Goal: Find specific page/section: Find specific page/section

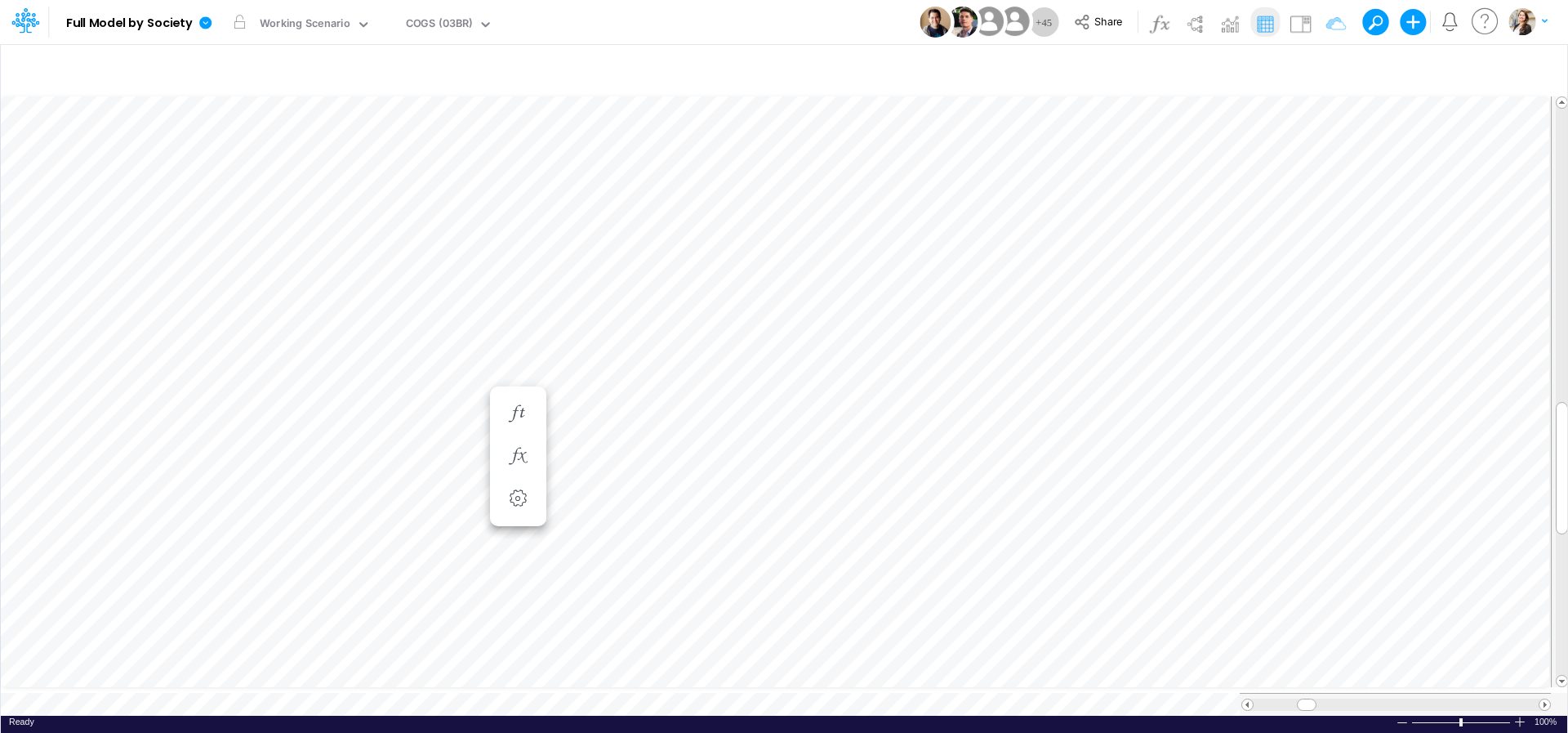
scroll to position [7, 3]
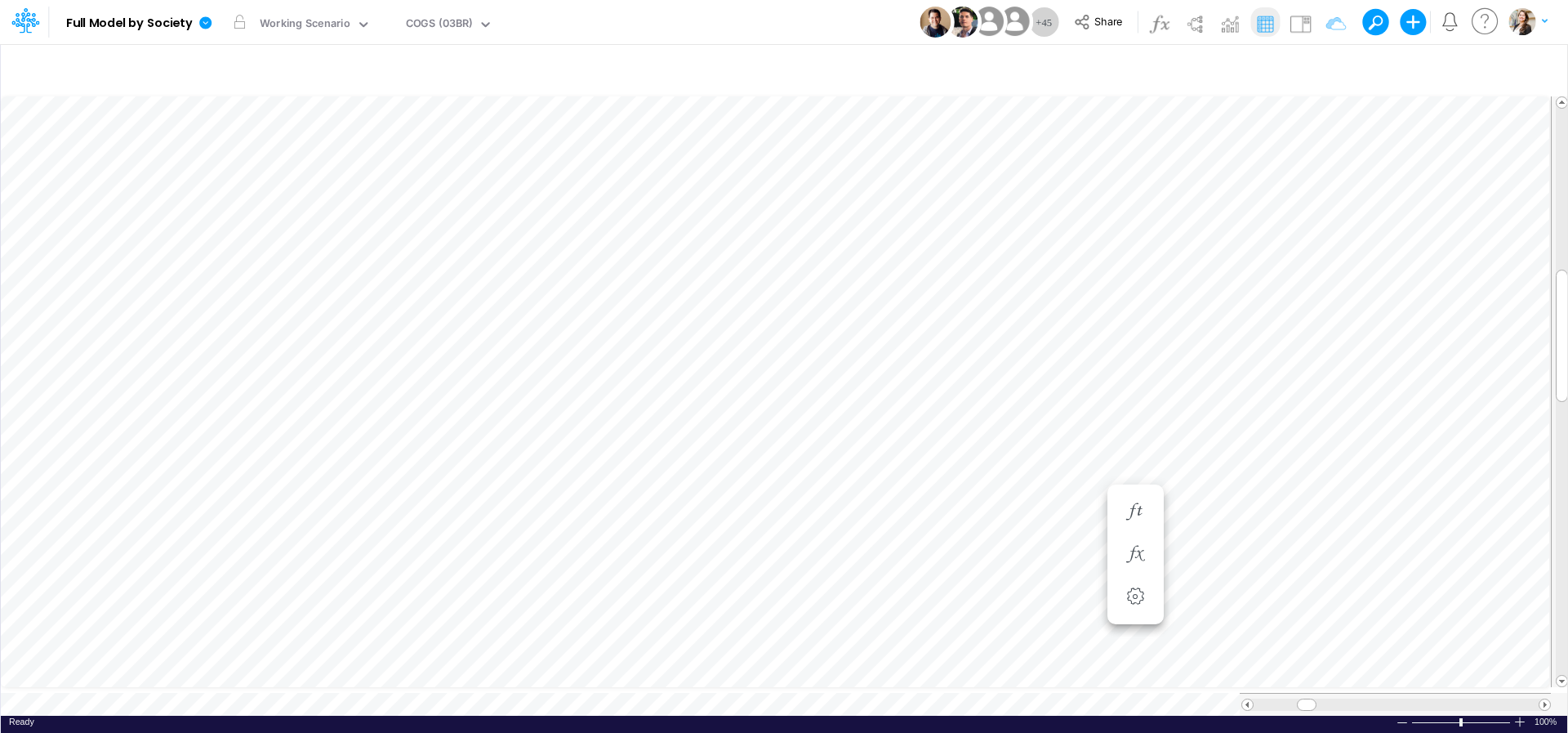
scroll to position [7, 50]
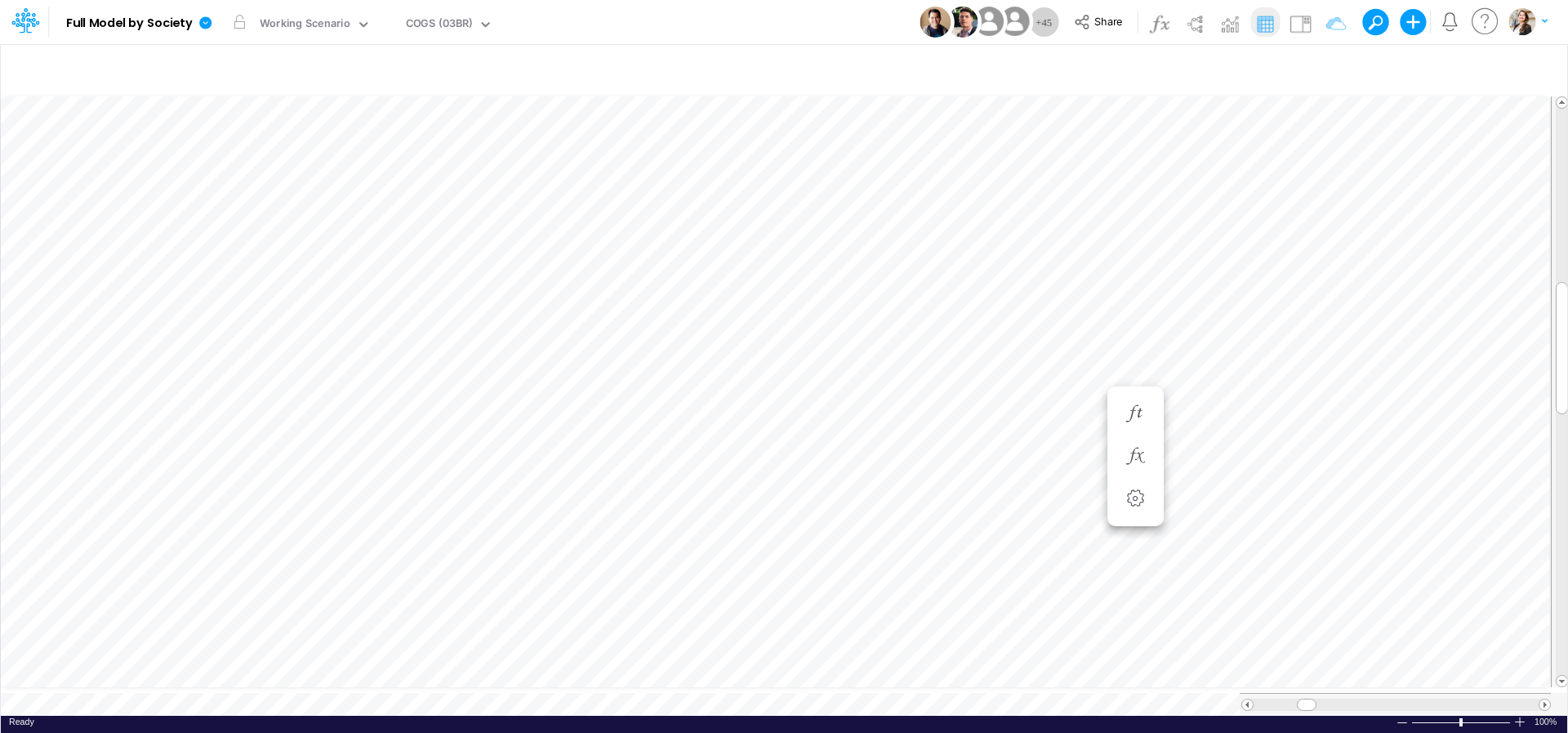
scroll to position [7, 21]
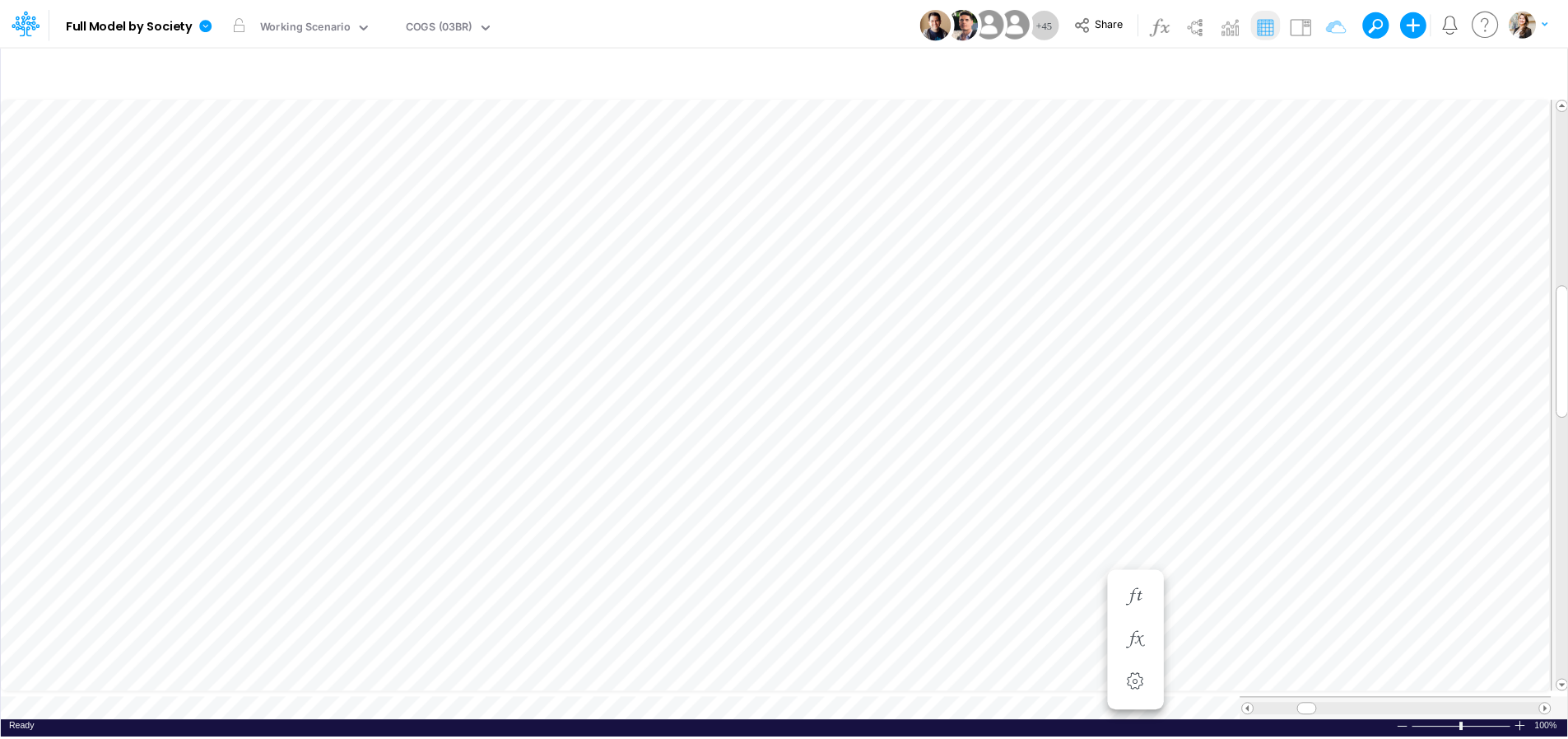
scroll to position [7, 17]
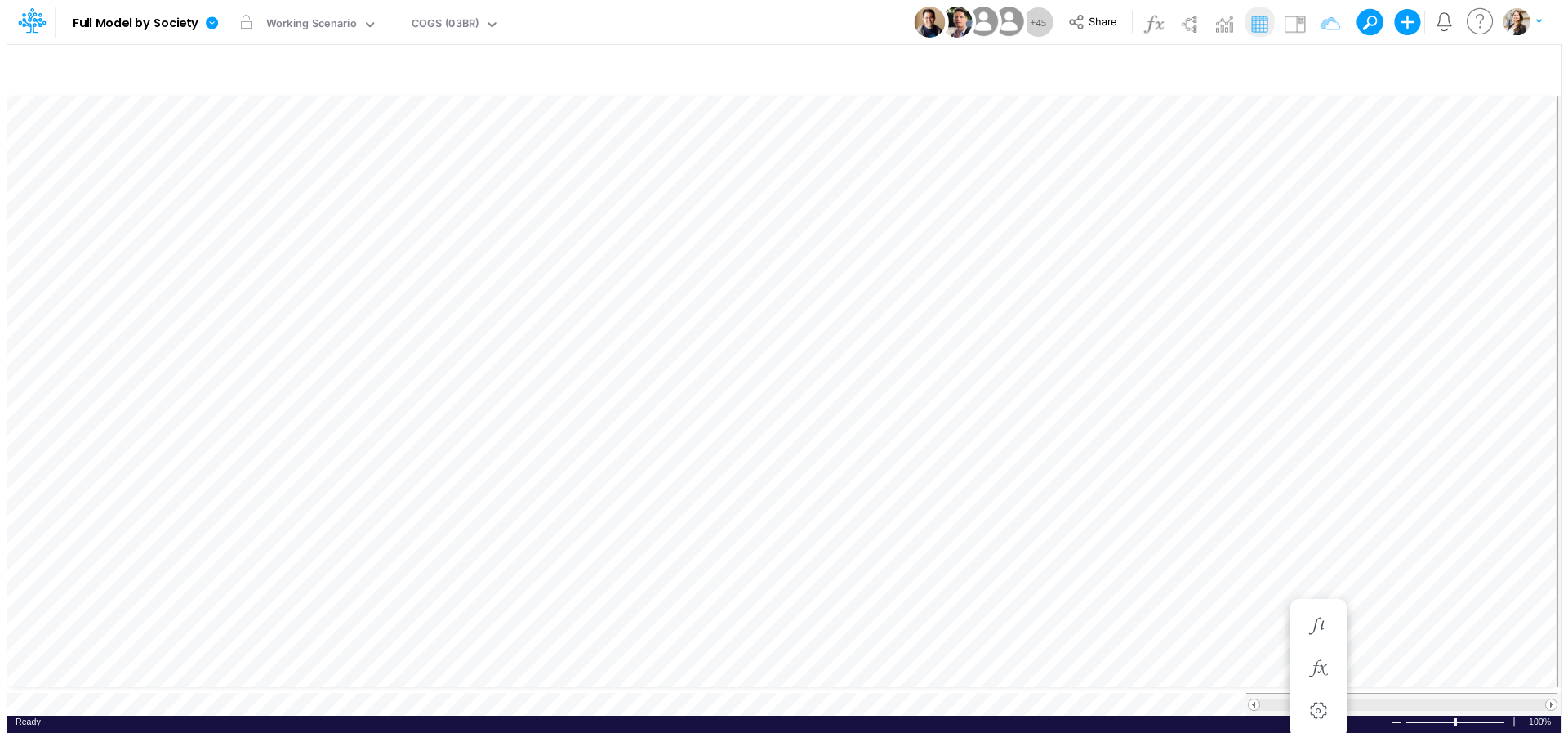
scroll to position [7, 21]
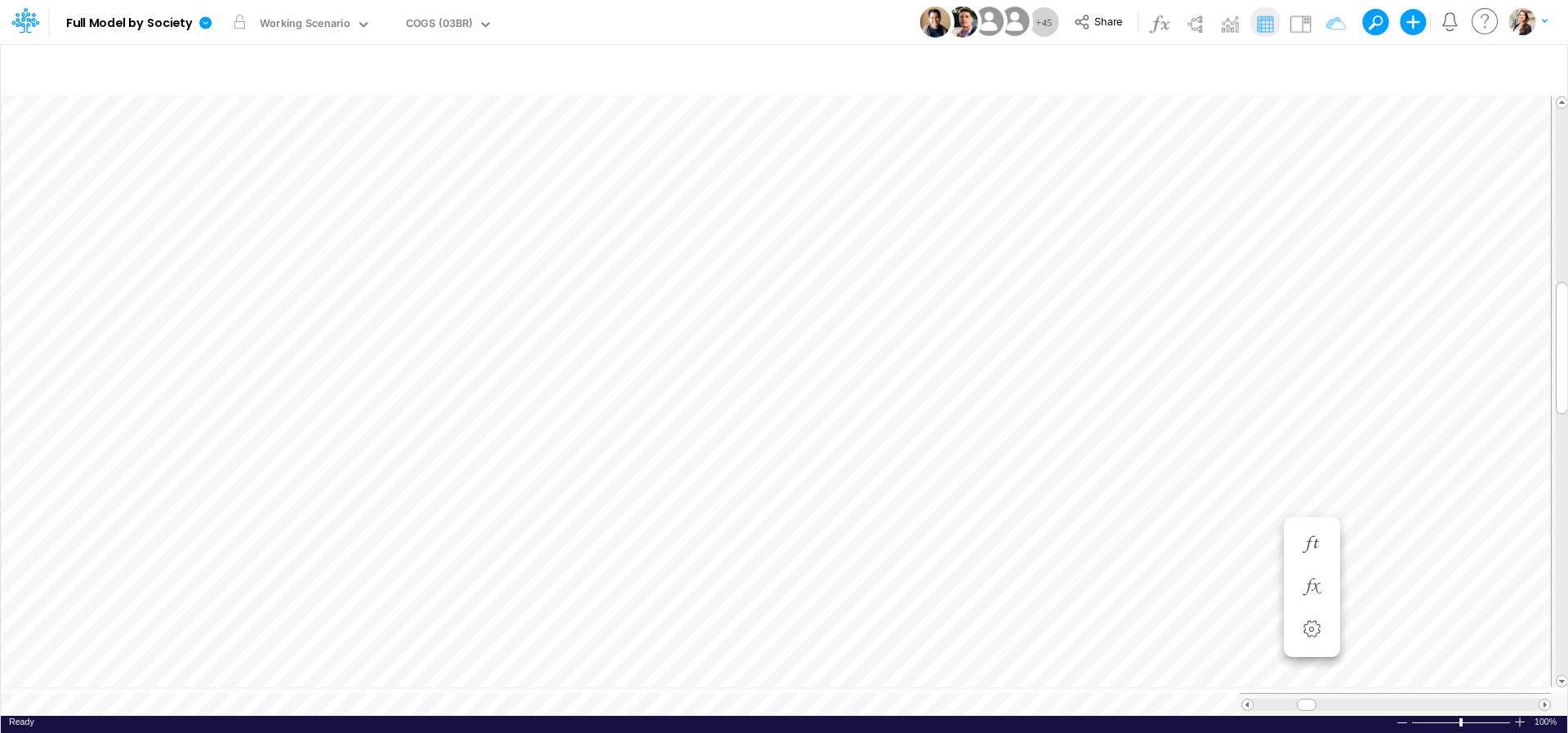
scroll to position [7, 3]
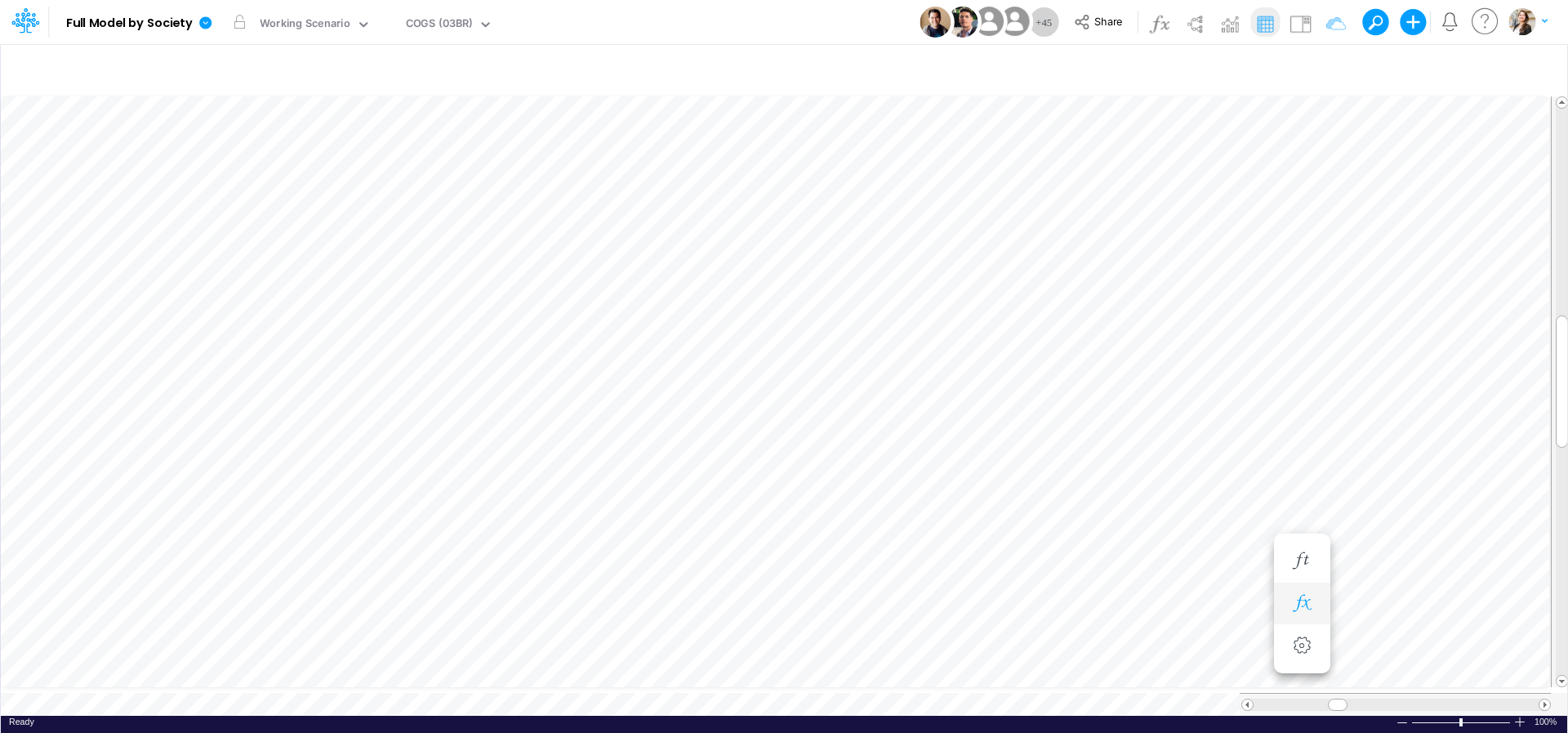
scroll to position [7, 53]
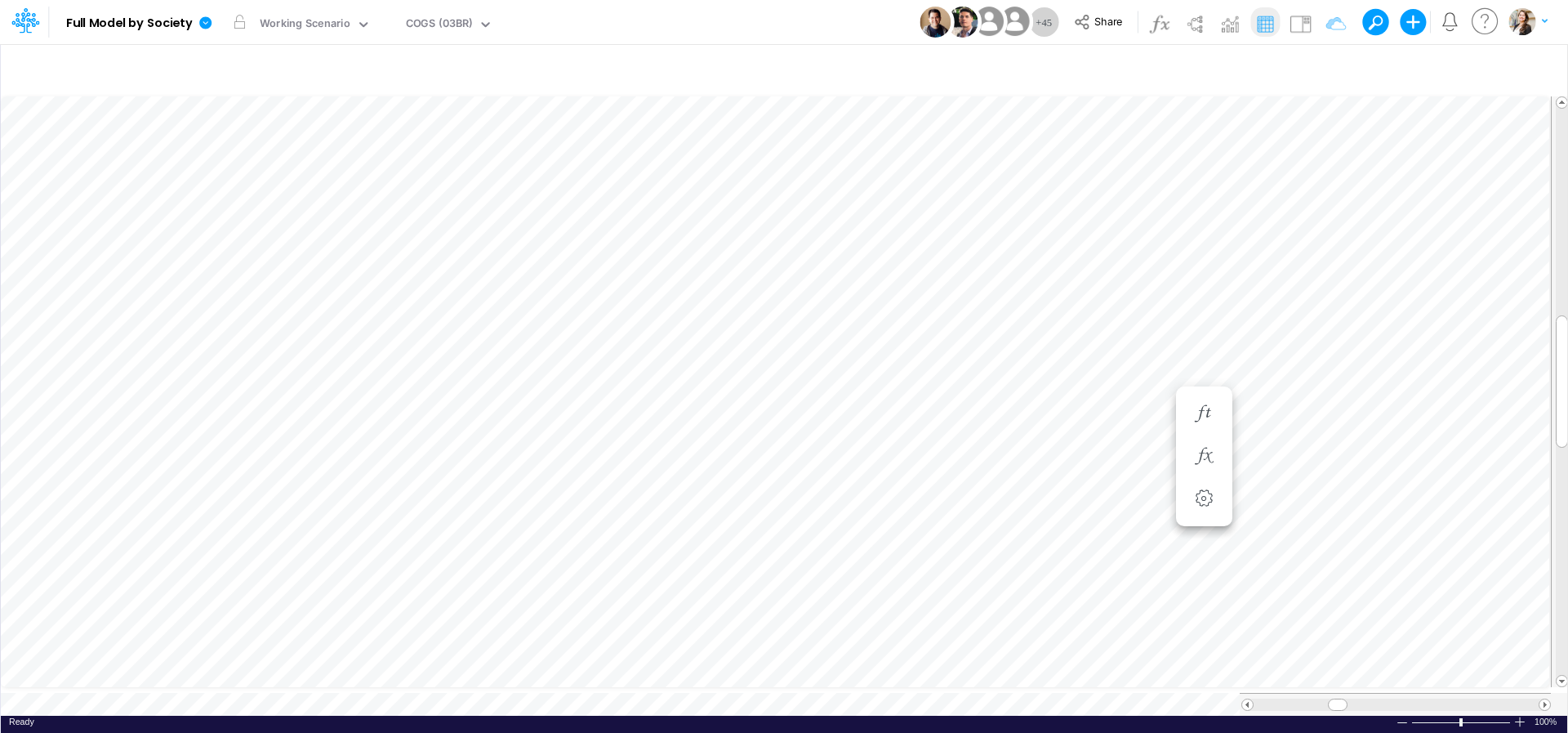
scroll to position [7, 47]
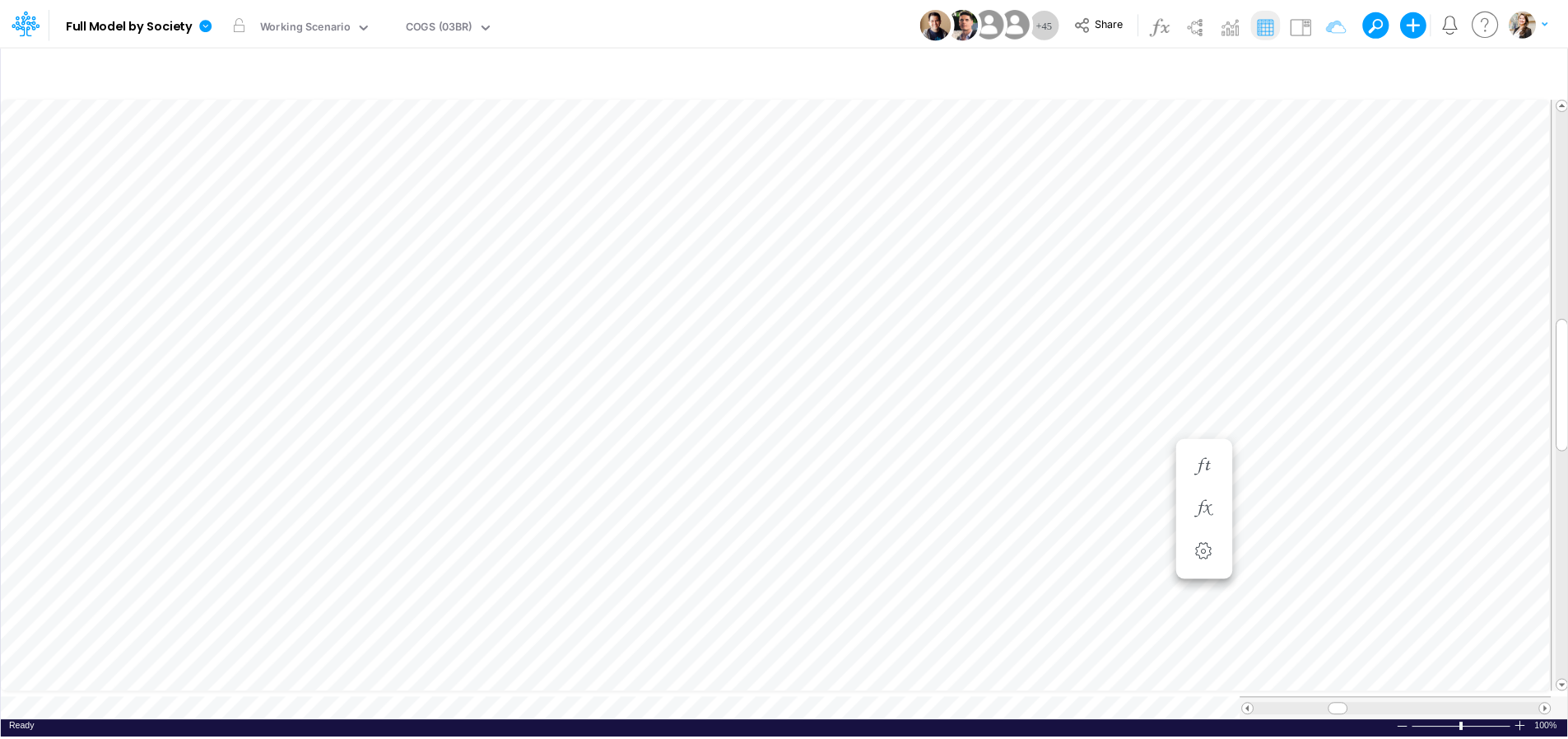
scroll to position [7, 54]
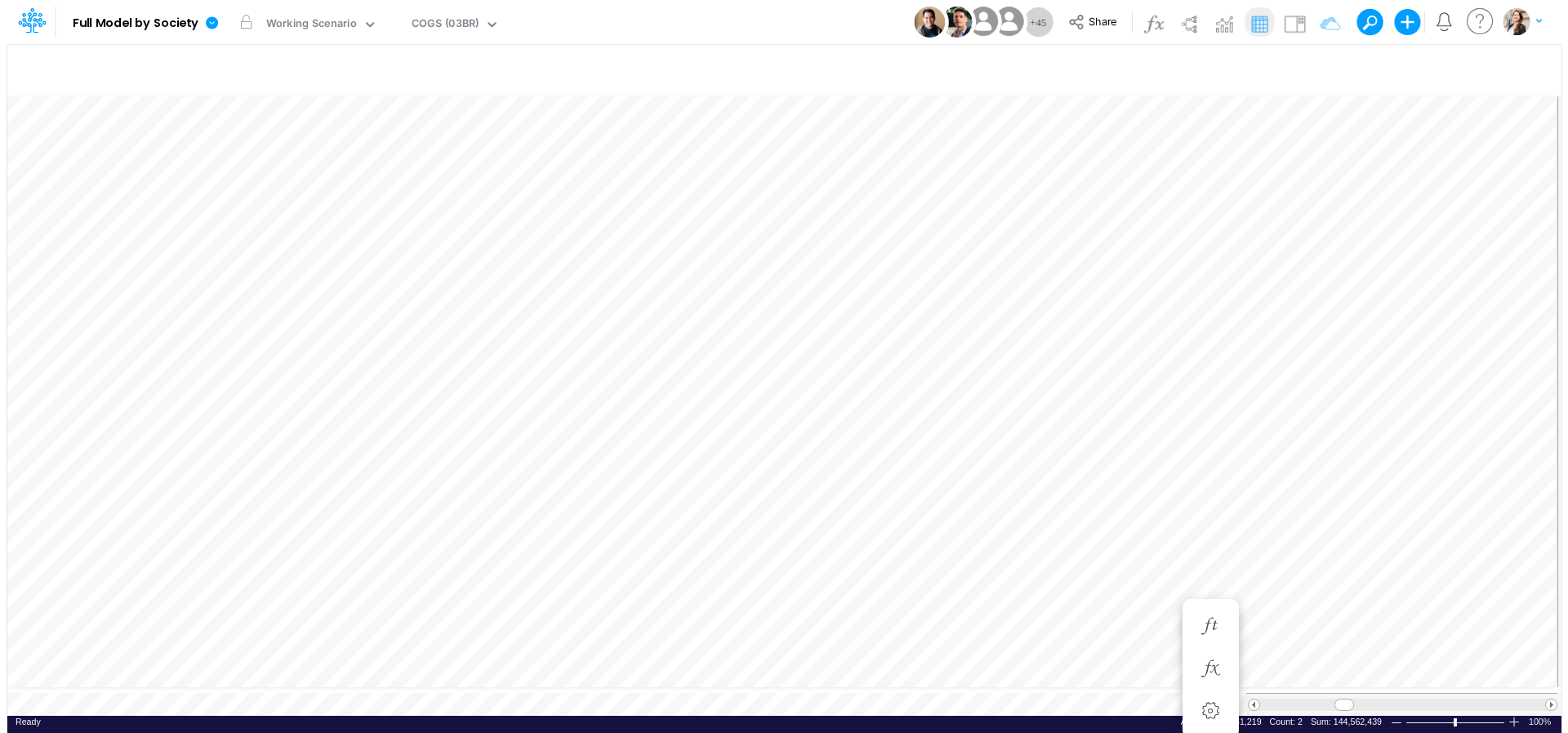
scroll to position [7, 47]
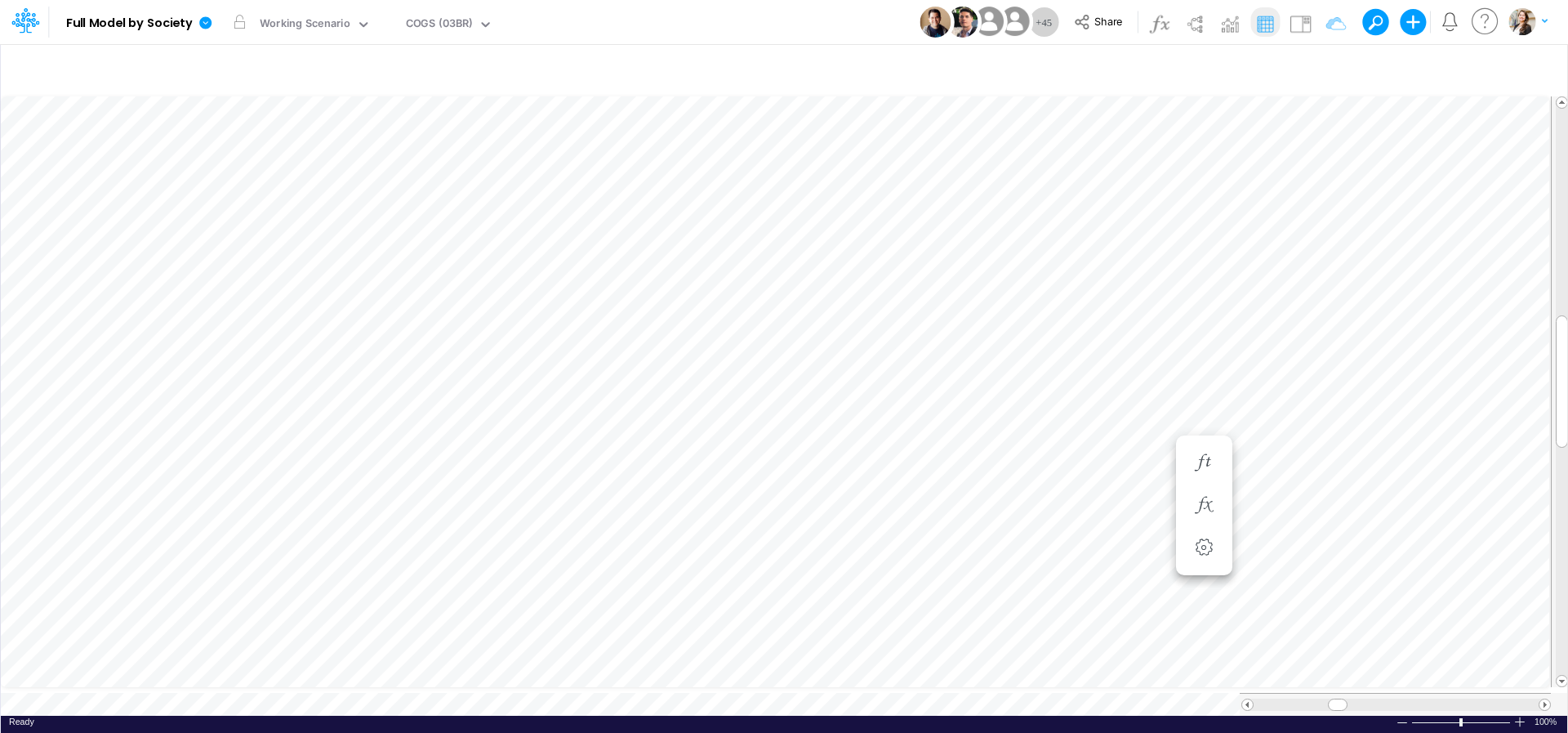
scroll to position [7, 53]
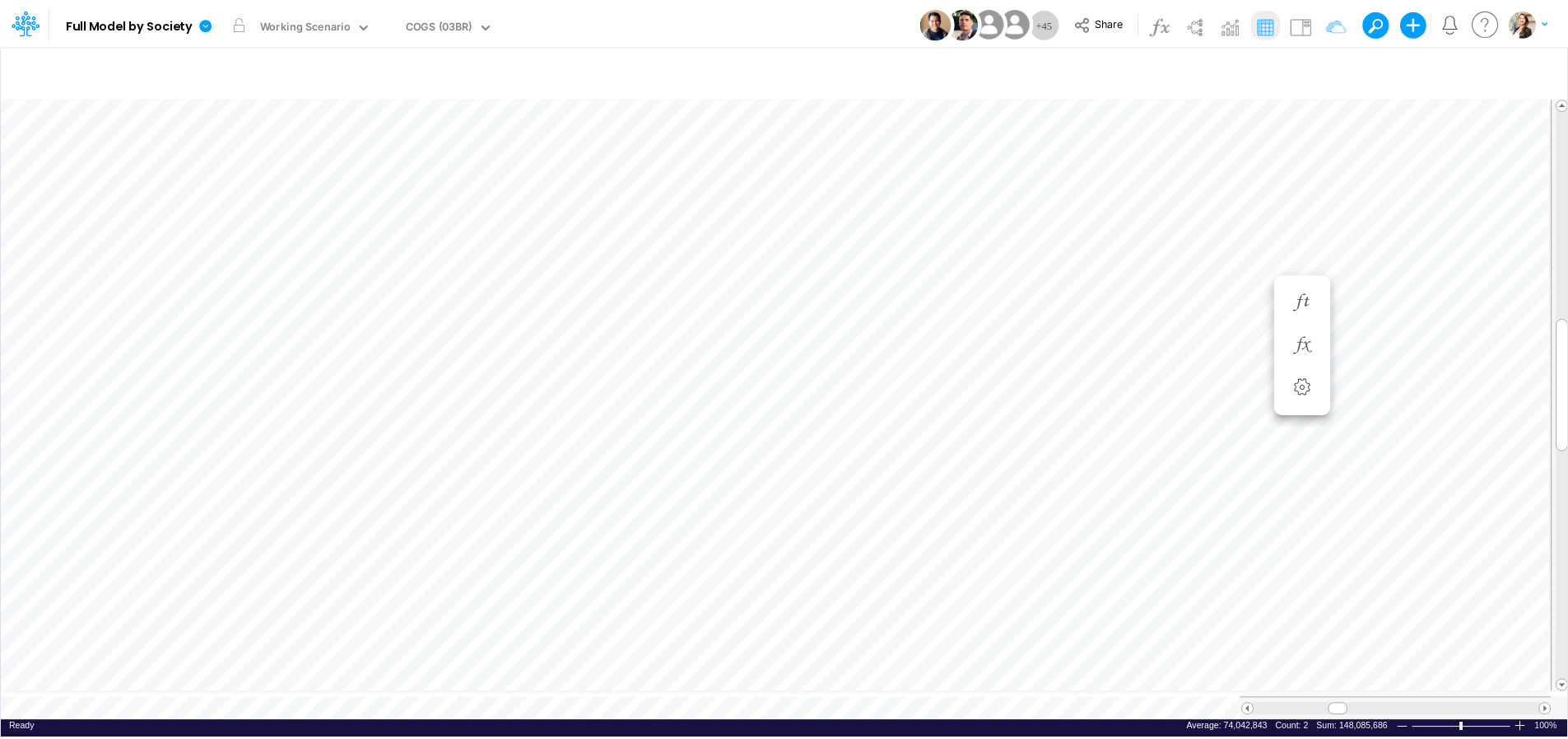
scroll to position [7, 32]
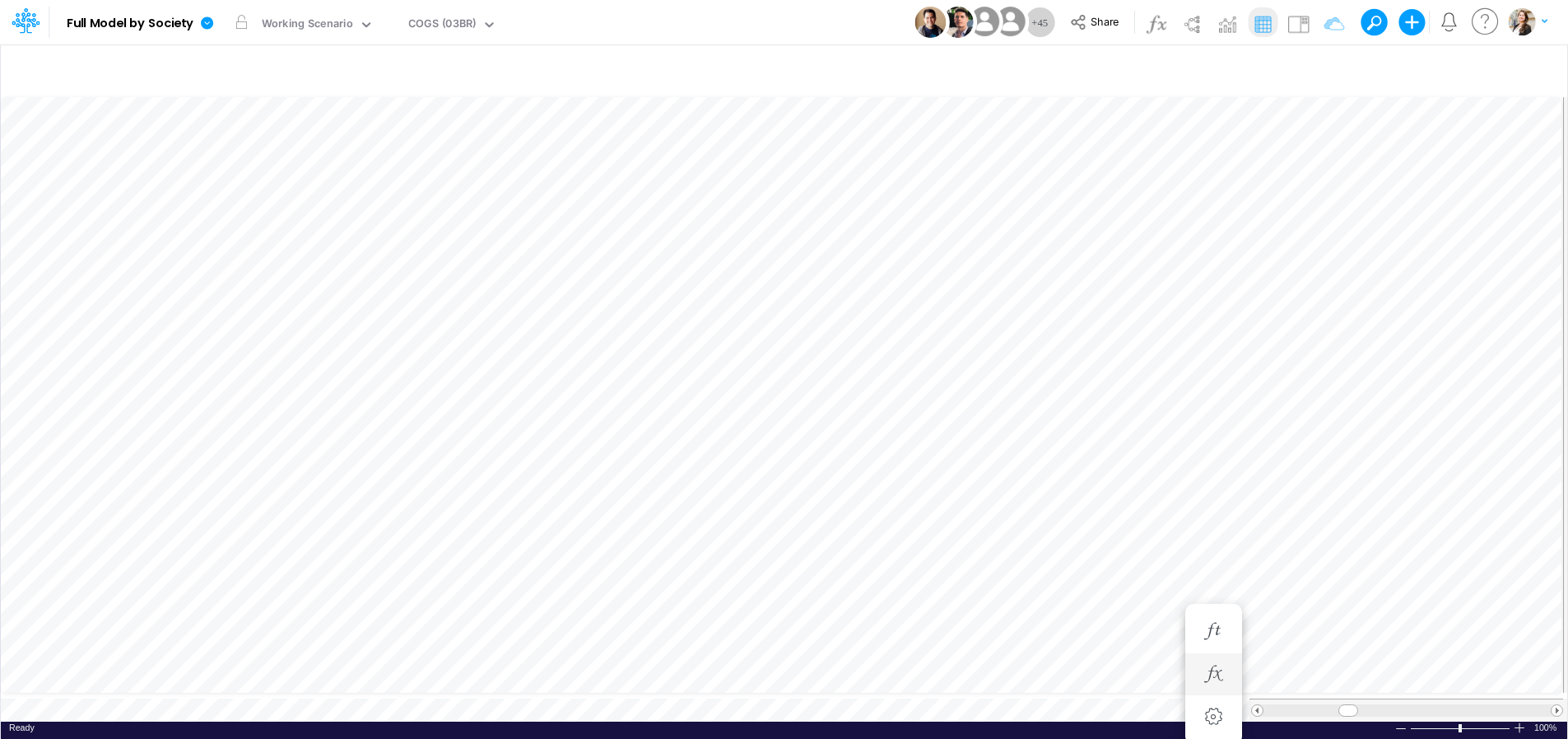
scroll to position [7, 54]
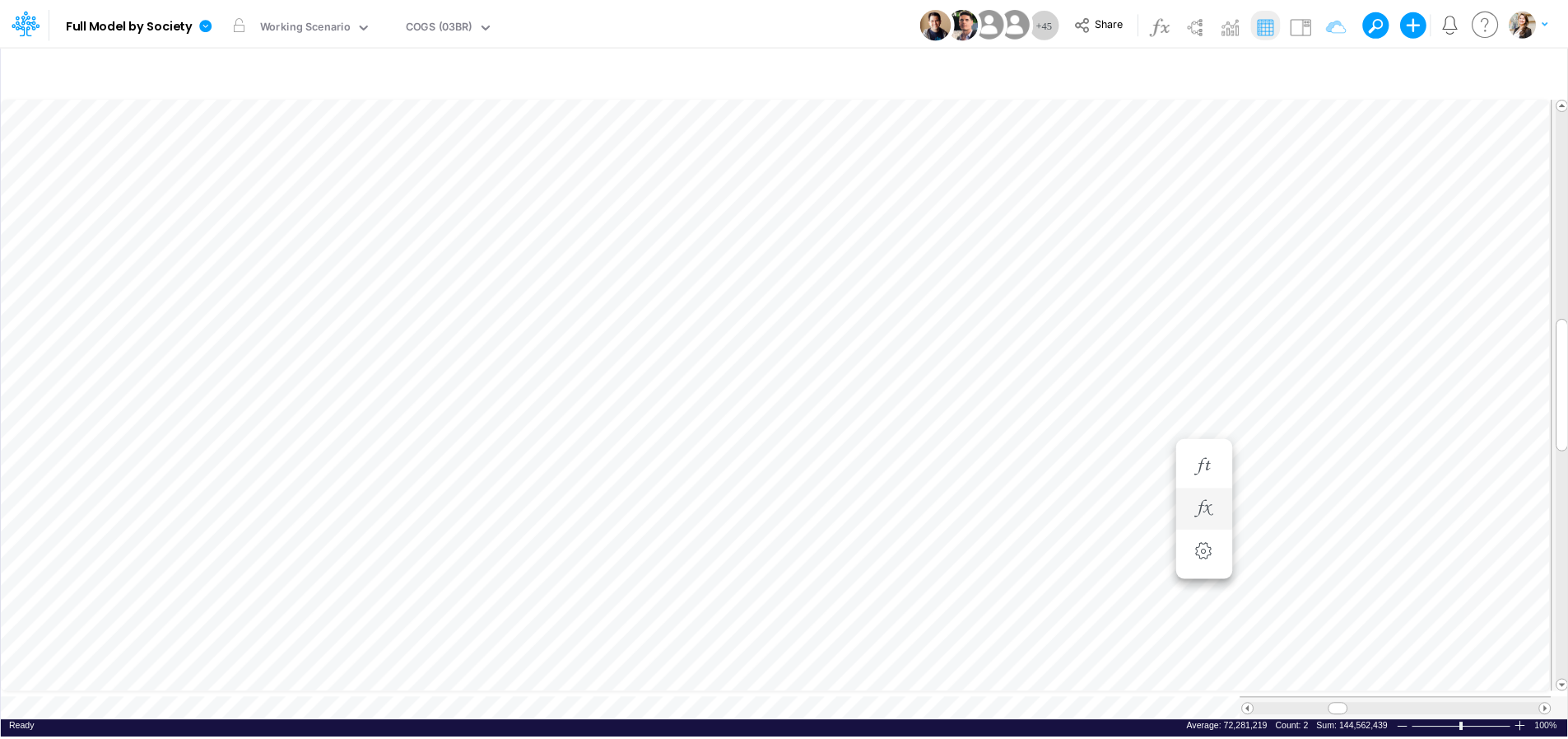
scroll to position [7, 54]
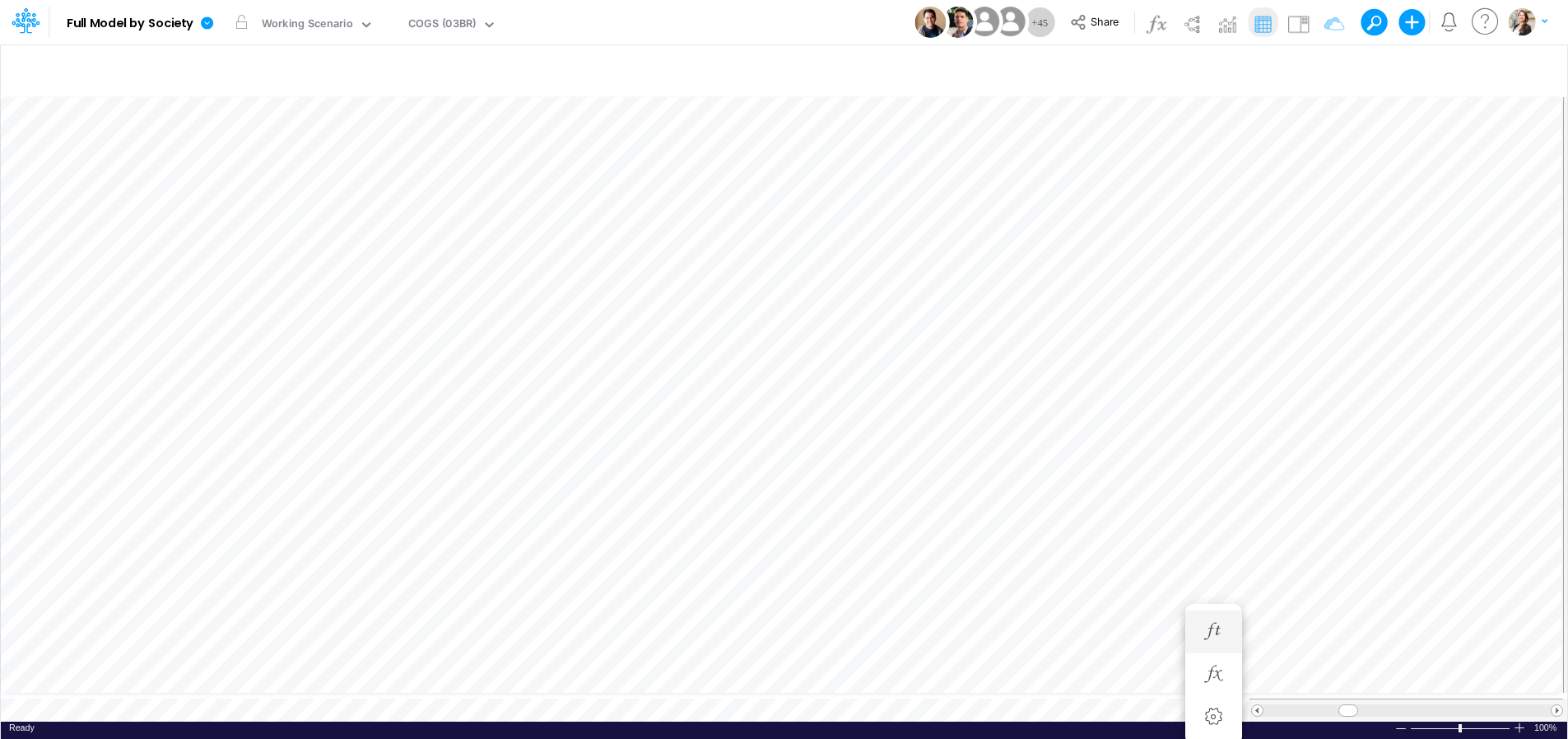
scroll to position [7, 54]
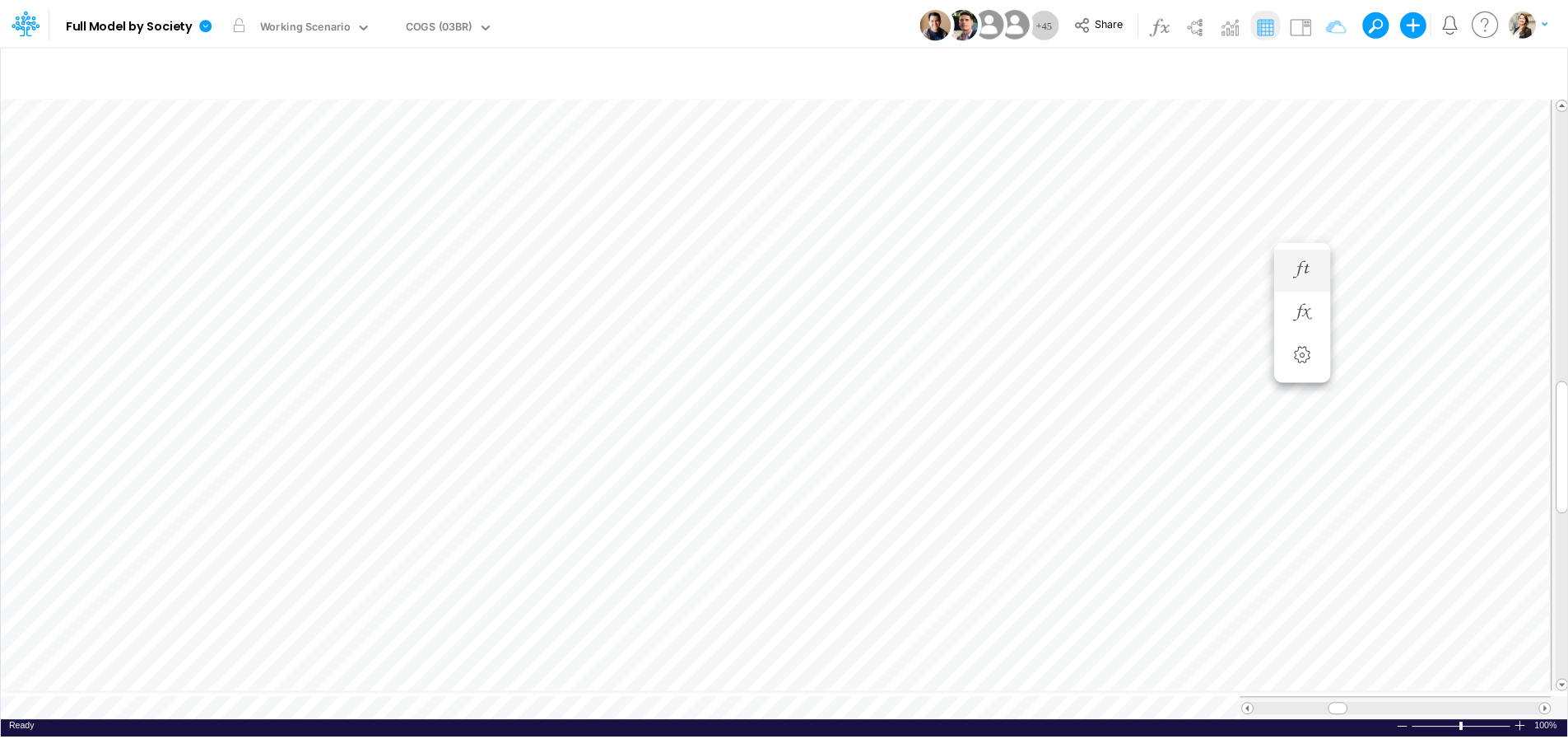
scroll to position [7, 3]
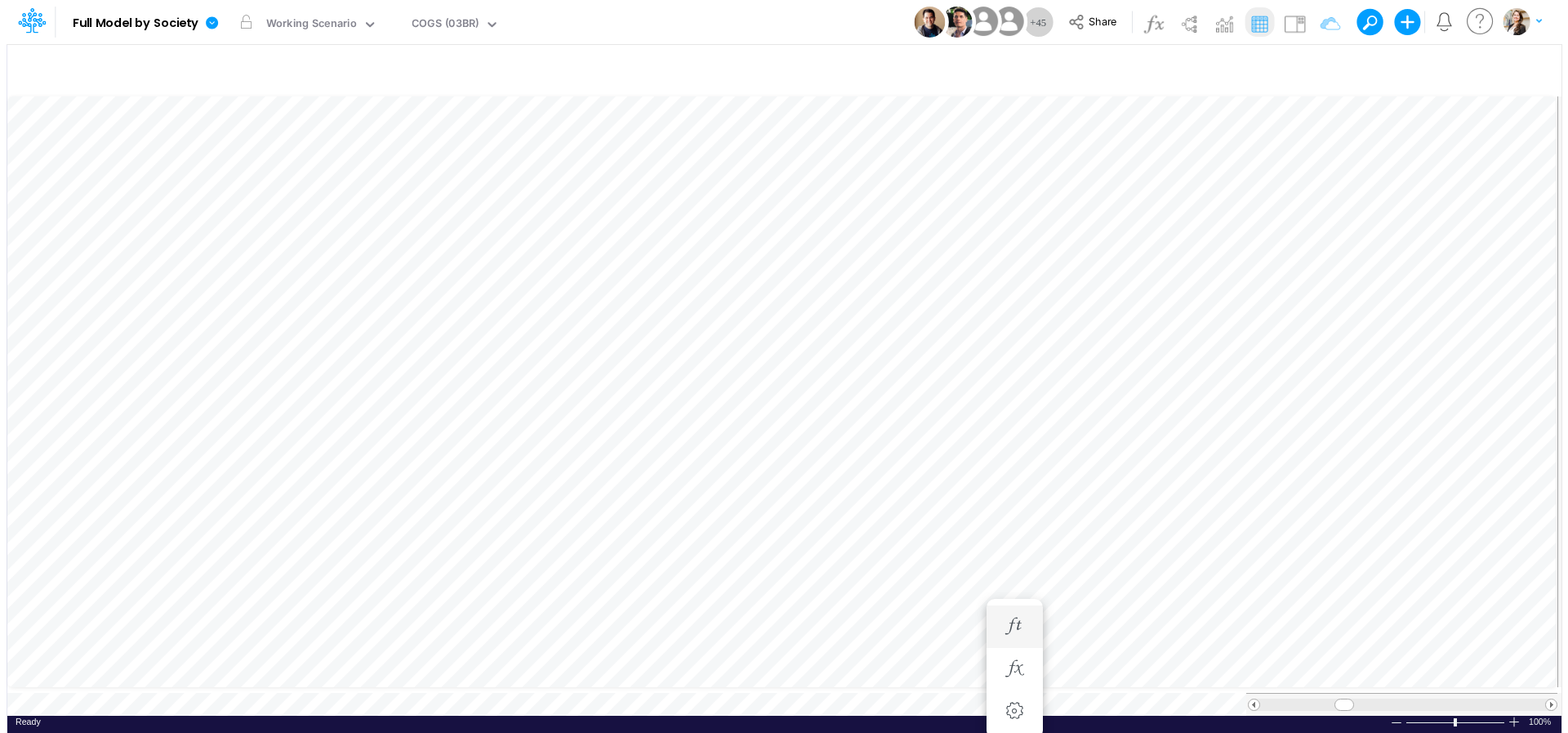
scroll to position [7, 17]
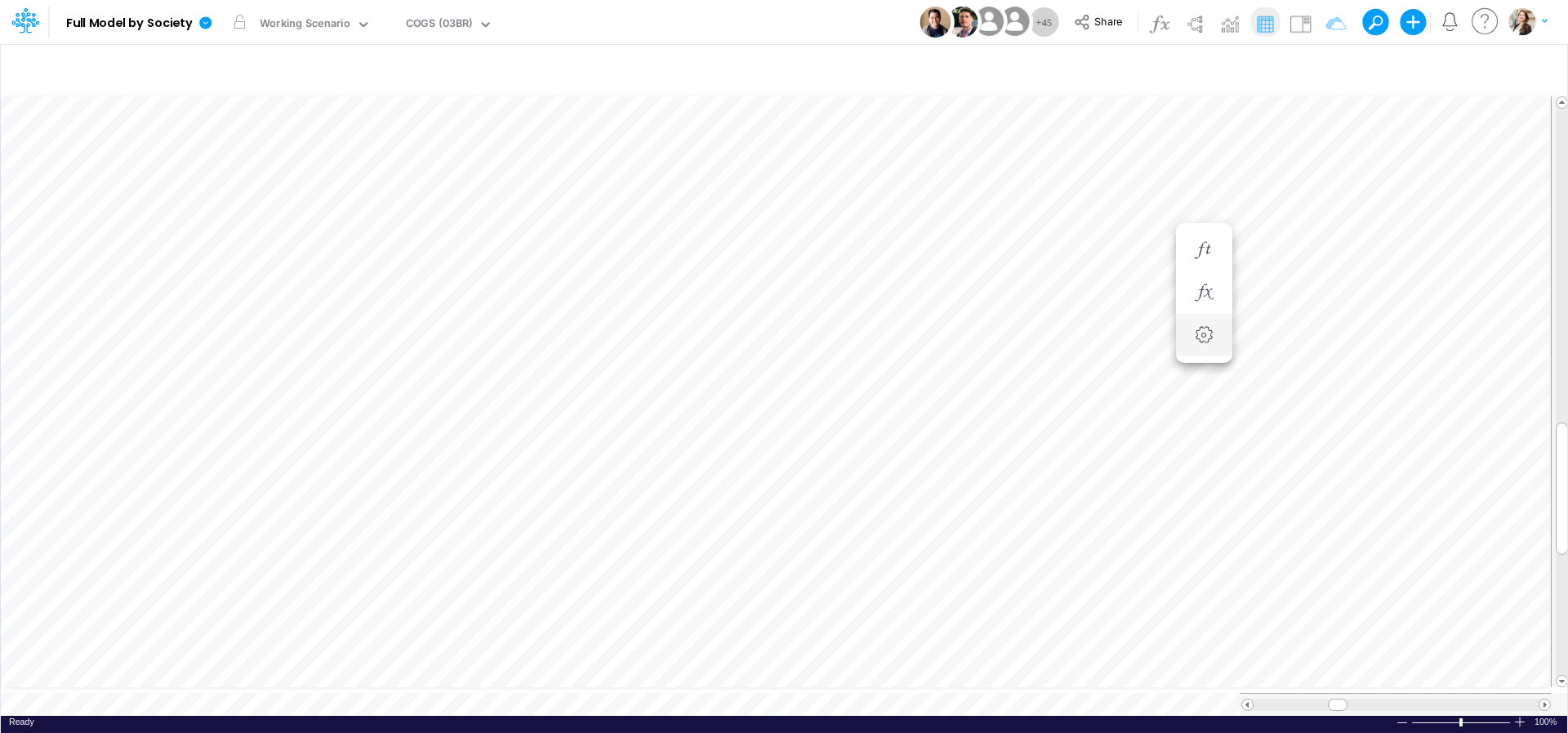
scroll to position [7, 12]
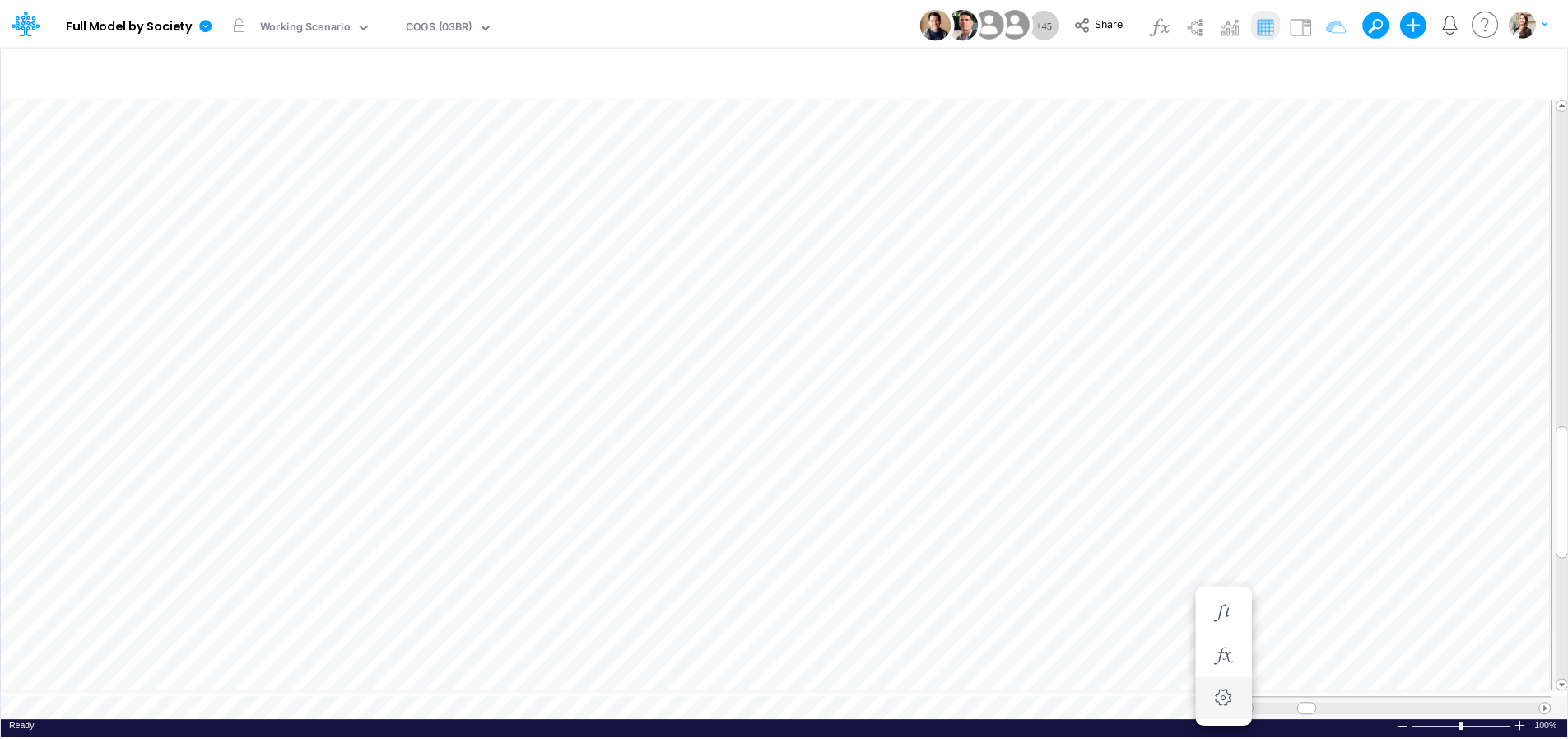
scroll to position [7, 3]
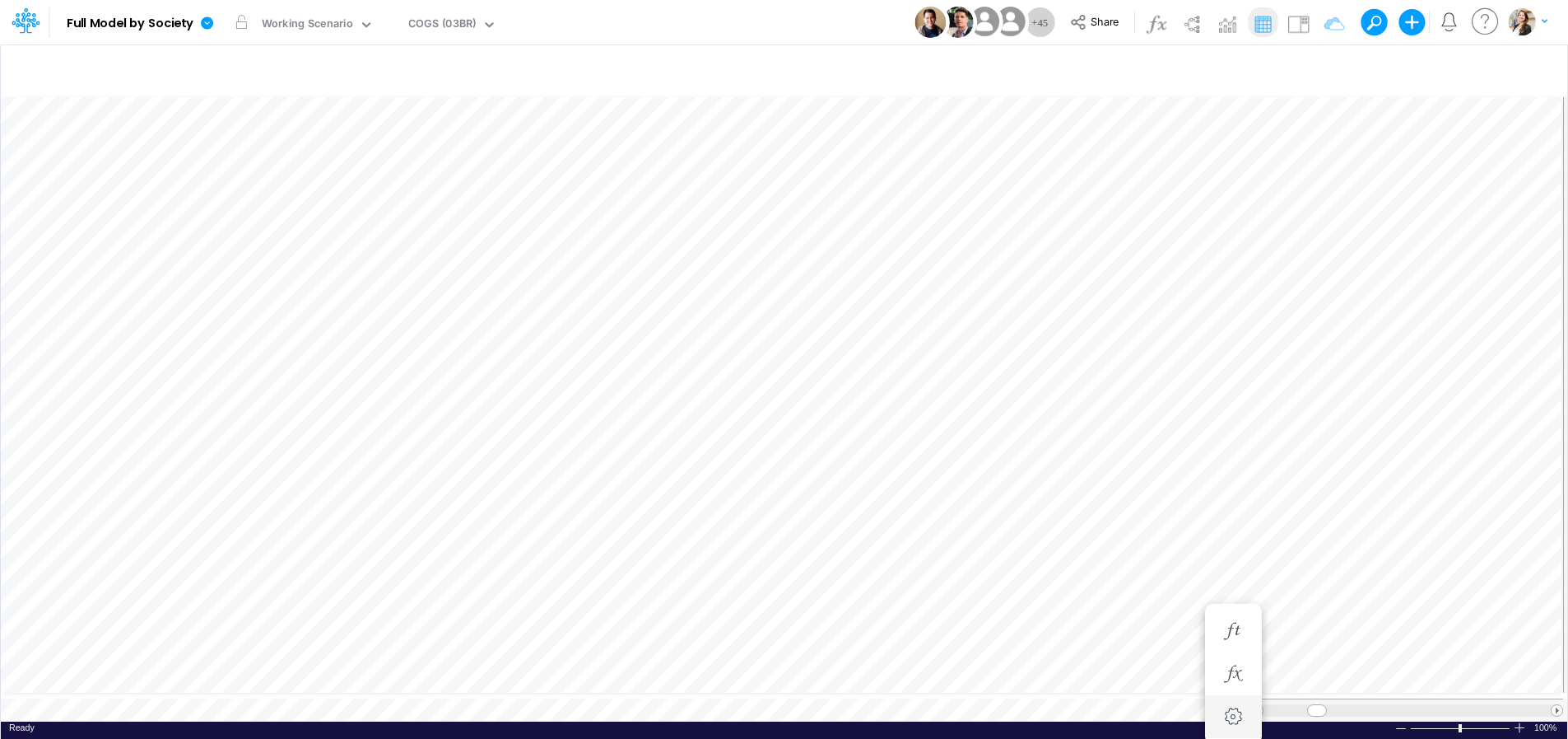
scroll to position [7, 3]
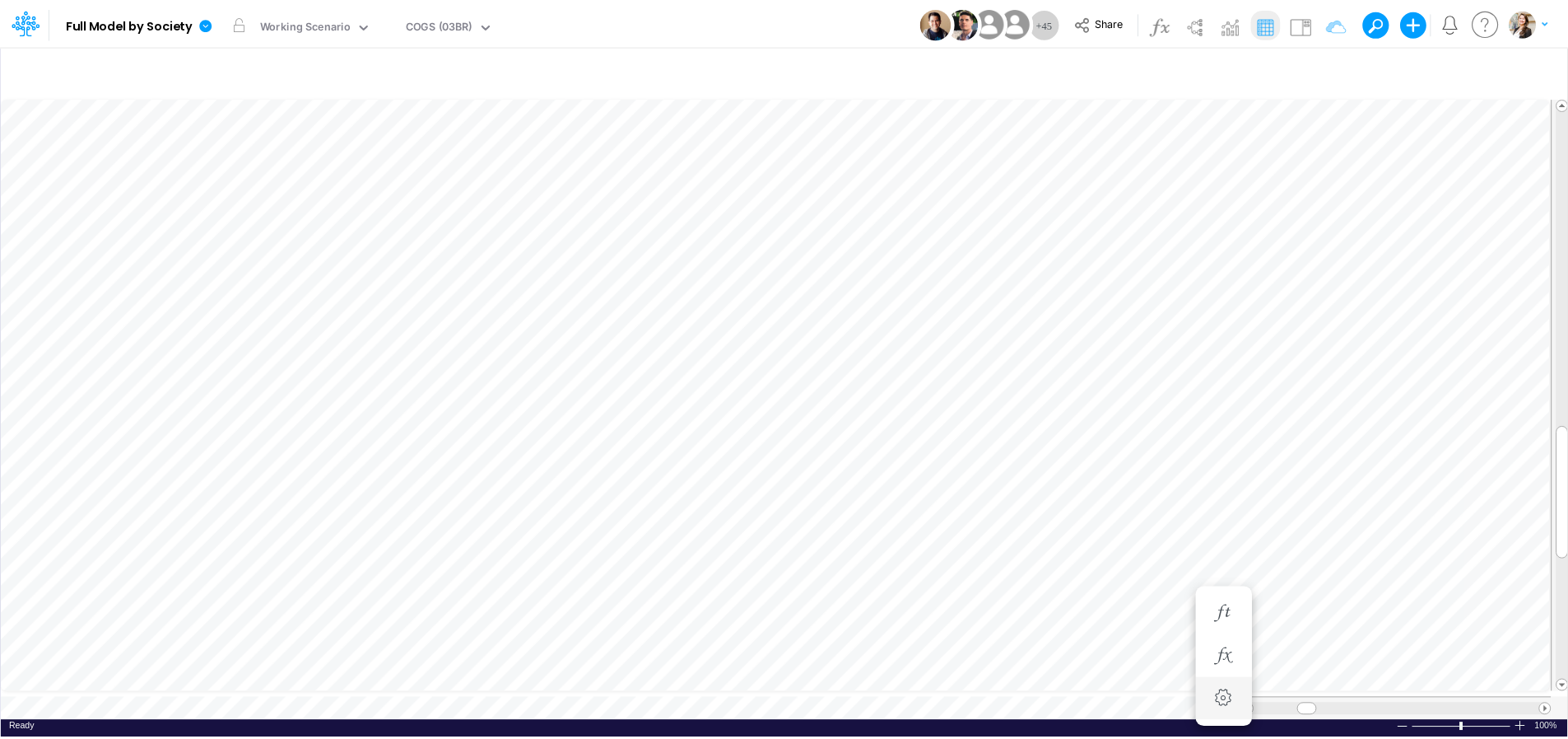
scroll to position [7, 3]
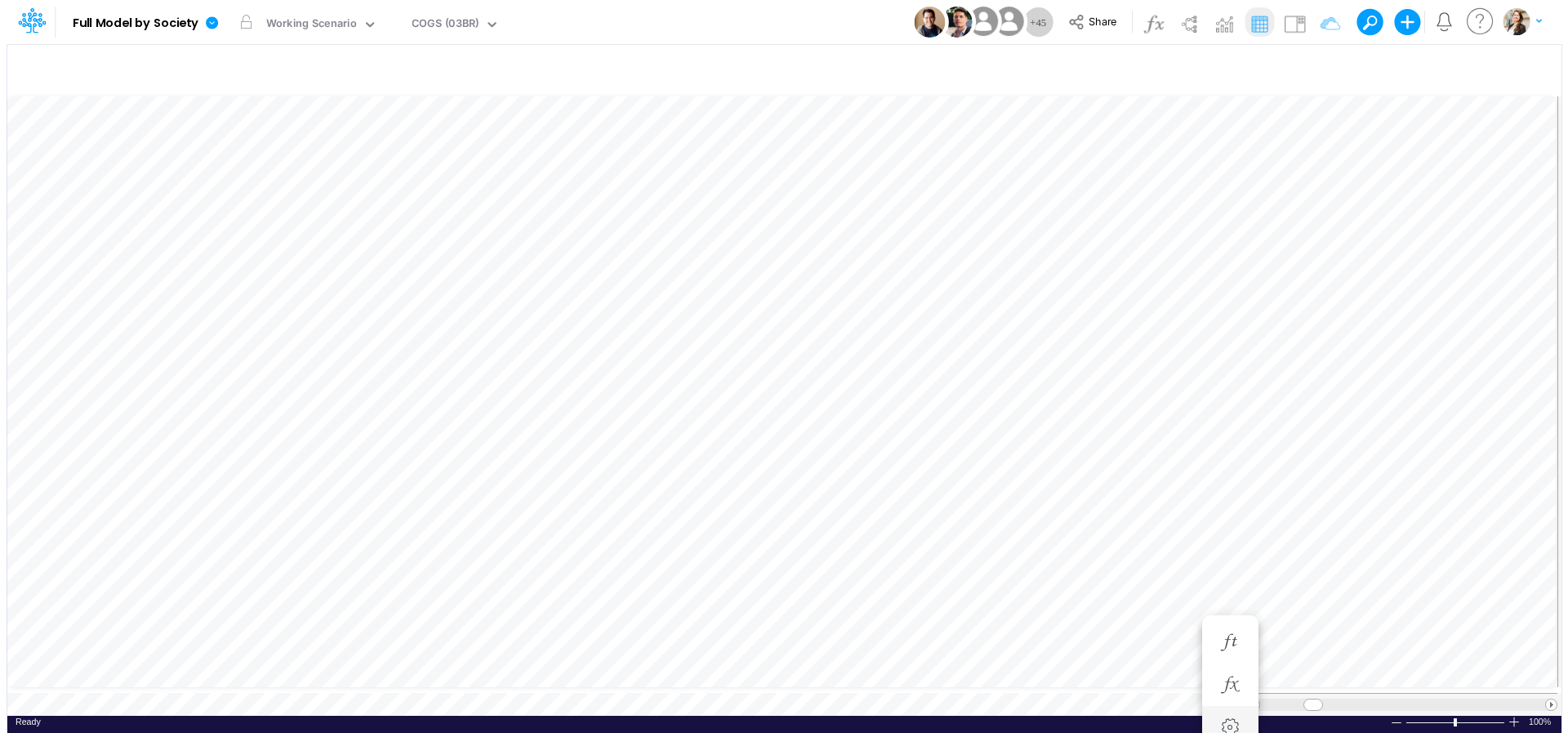
scroll to position [7, 17]
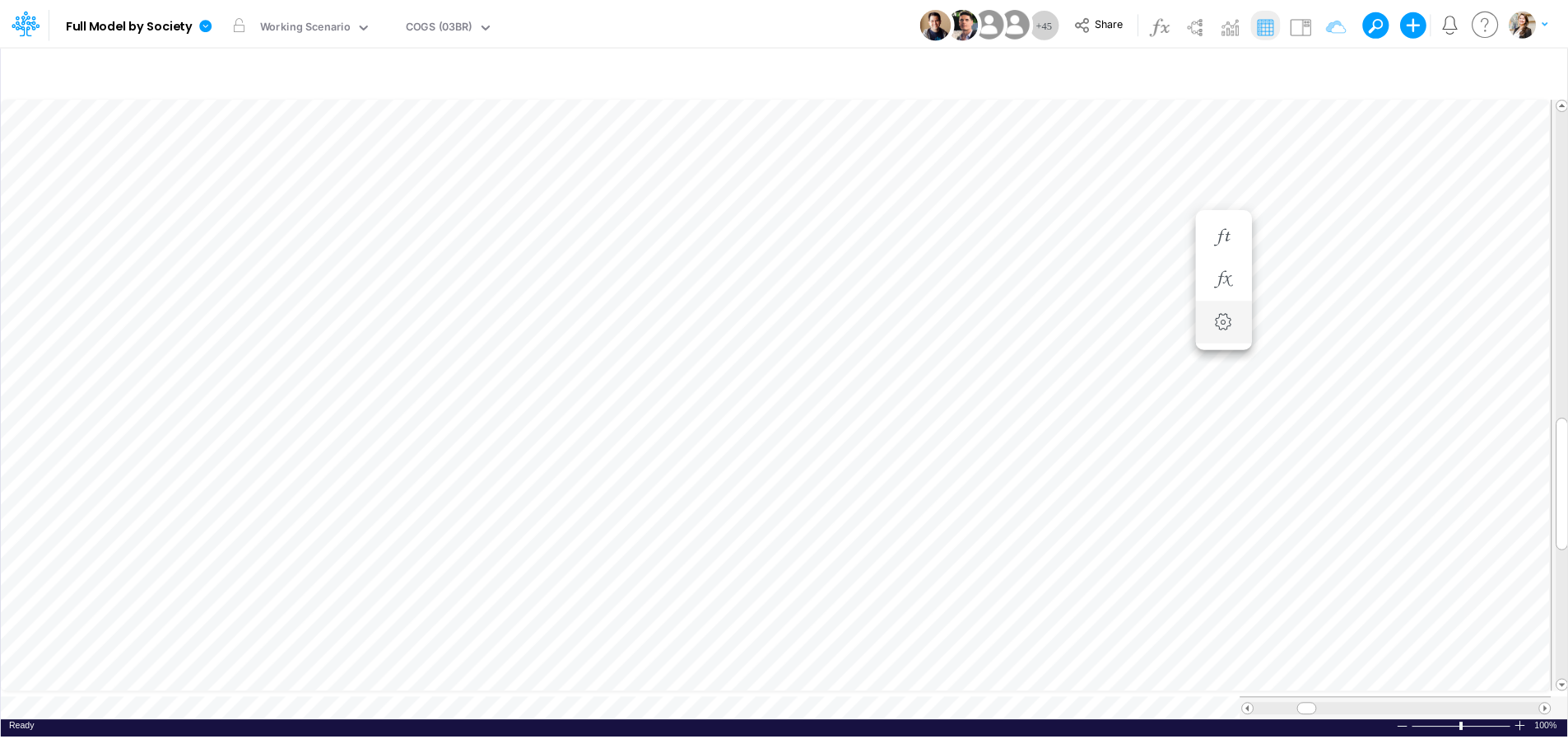
scroll to position [7, 3]
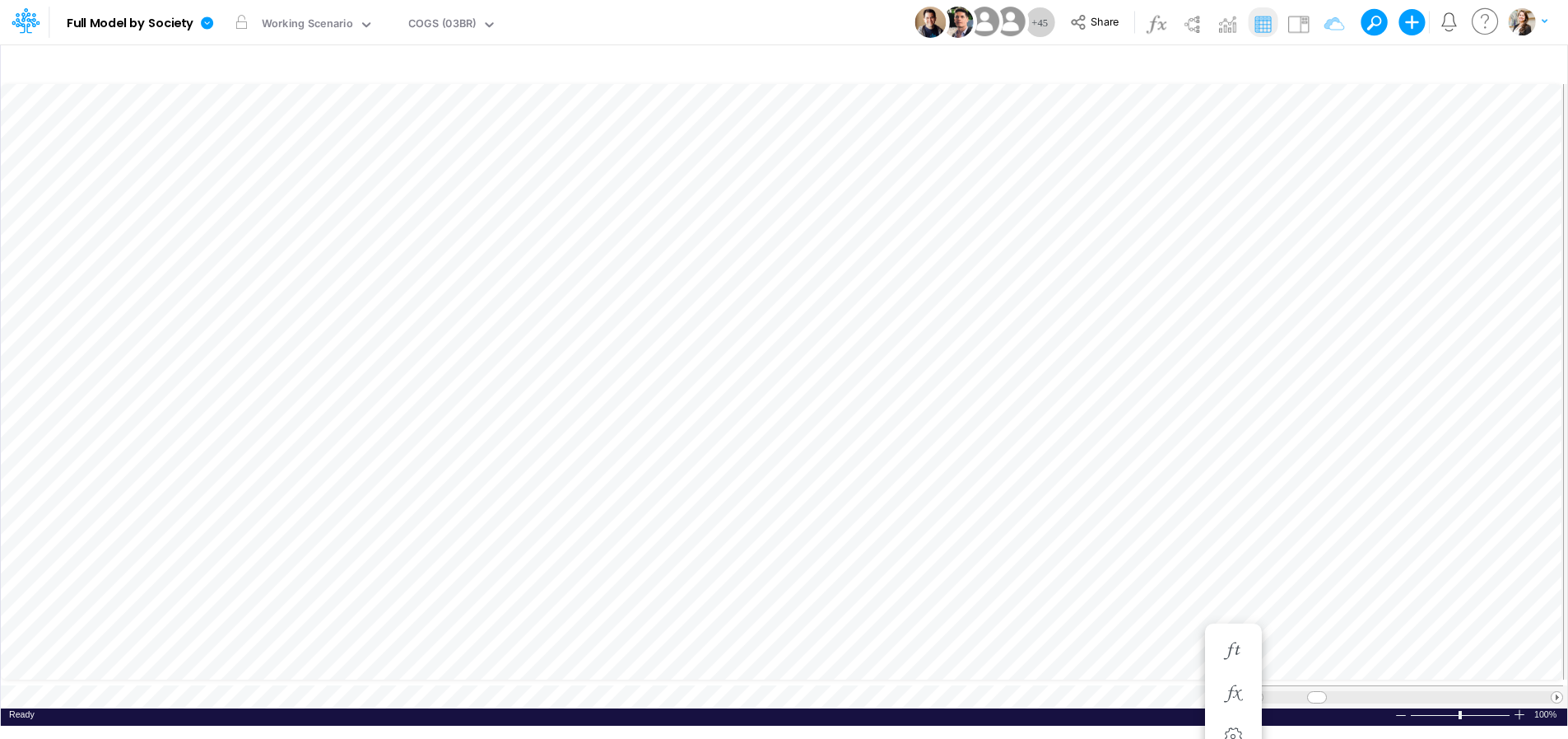
scroll to position [7, 11]
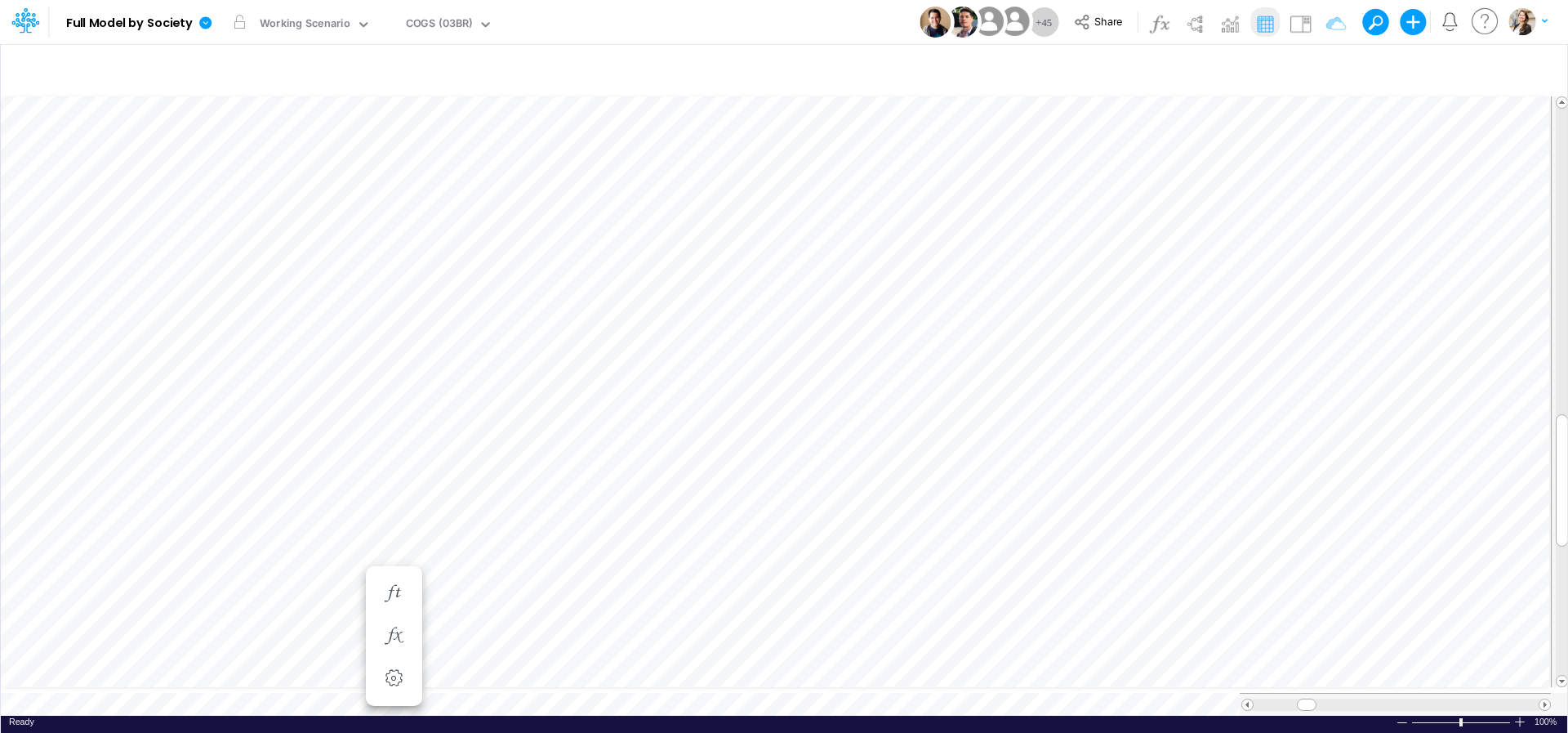
scroll to position [13, 40]
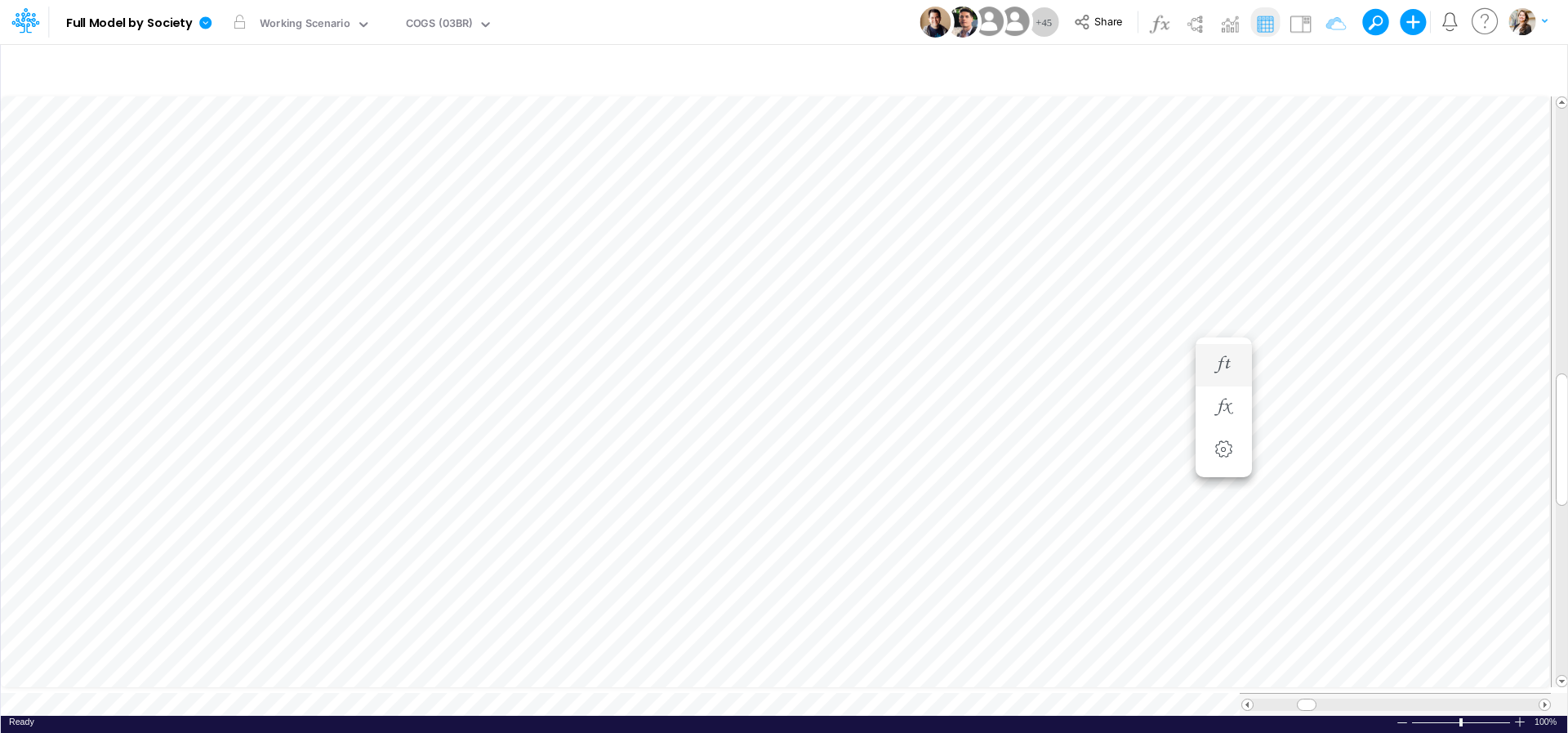
scroll to position [7, 35]
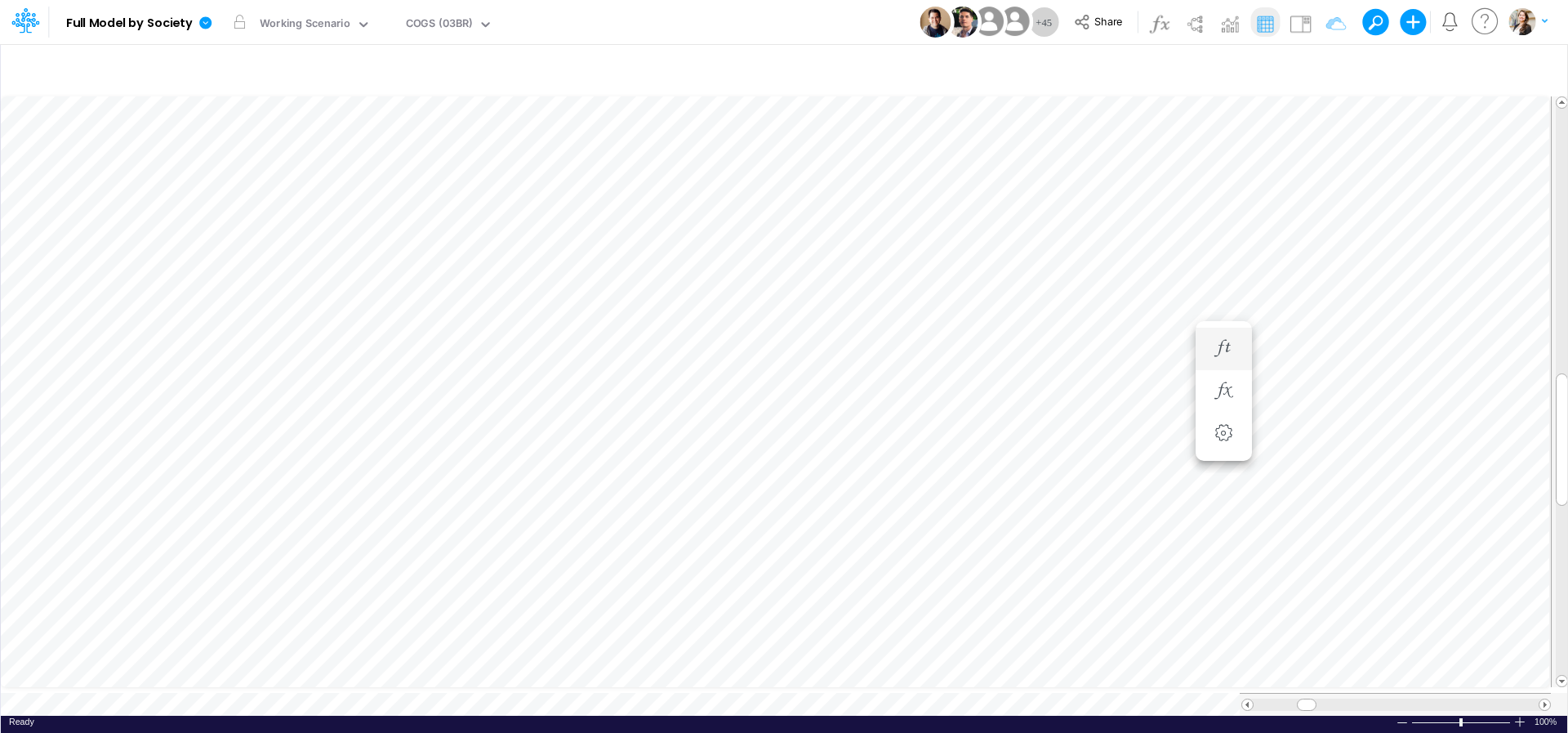
scroll to position [7, 17]
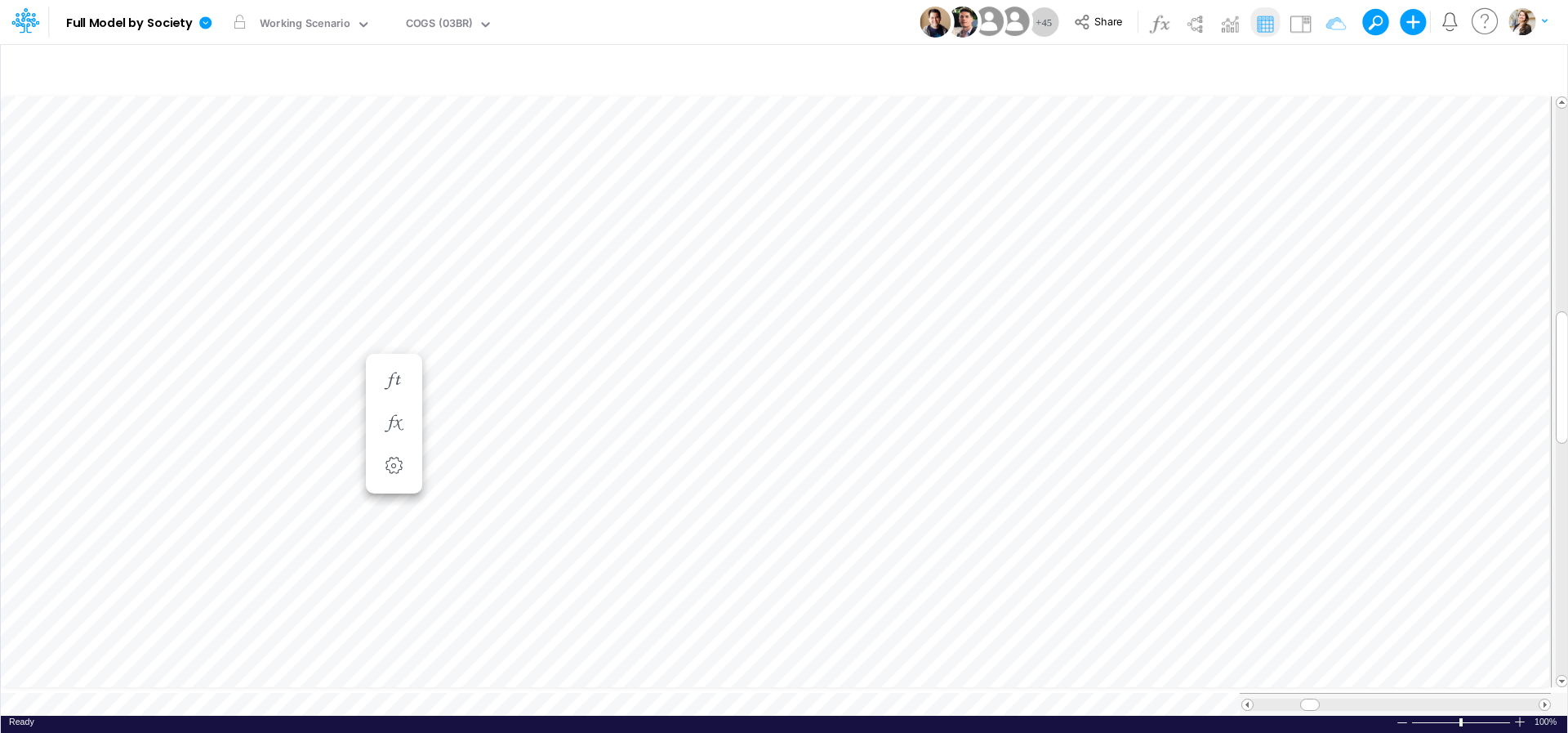
scroll to position [7, 17]
